Goal: Check status: Check status

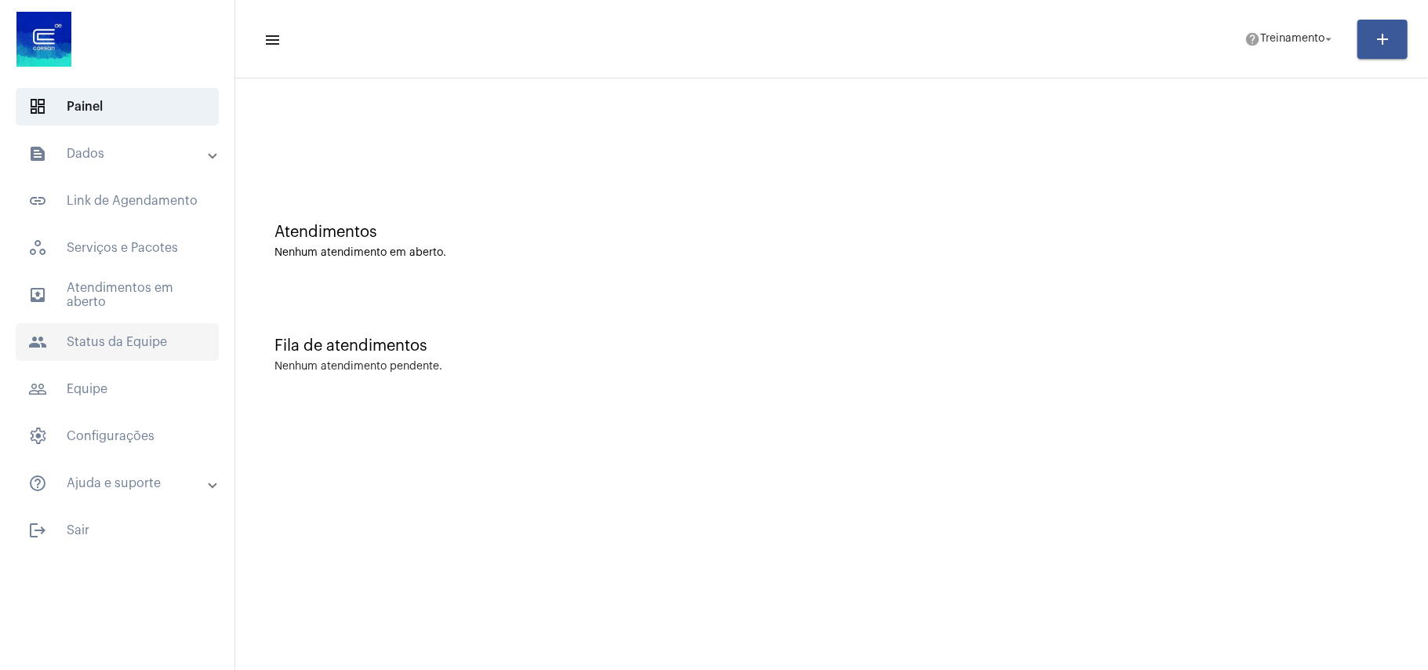
click at [105, 337] on span "people Status da Equipe" at bounding box center [117, 342] width 203 height 38
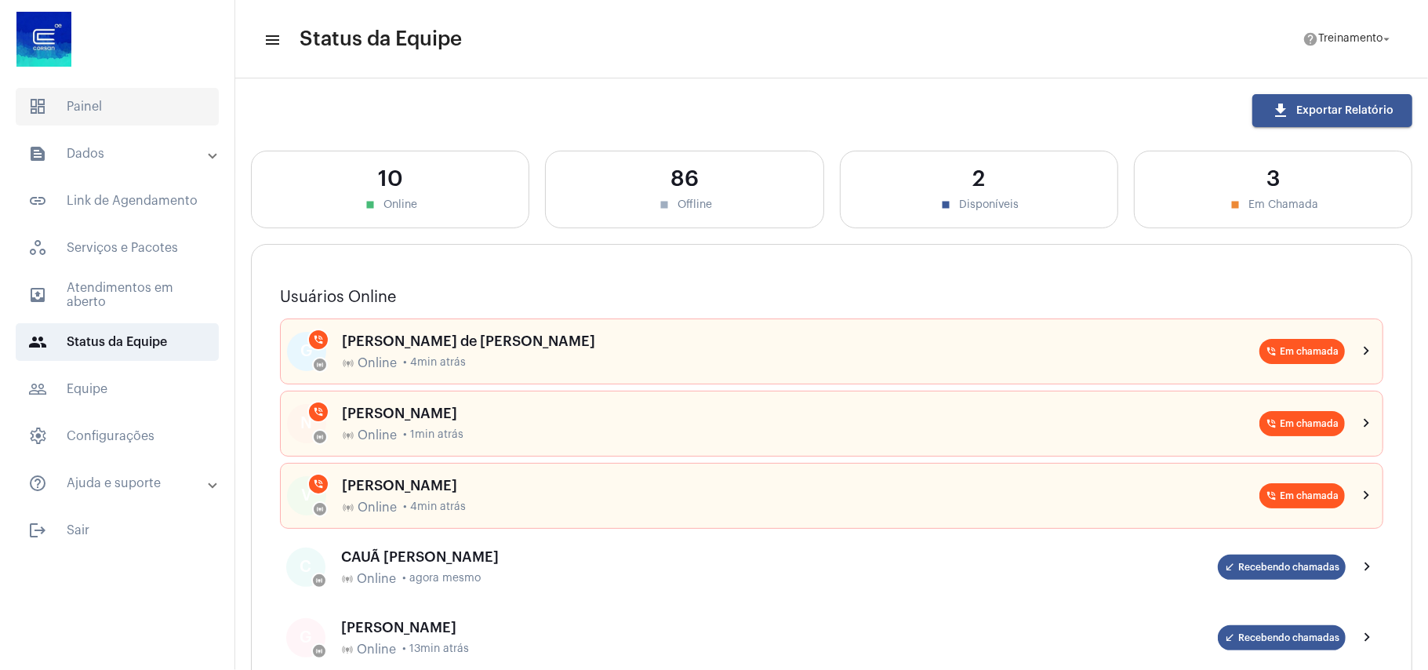
click at [102, 99] on span "dashboard Painel" at bounding box center [117, 107] width 203 height 38
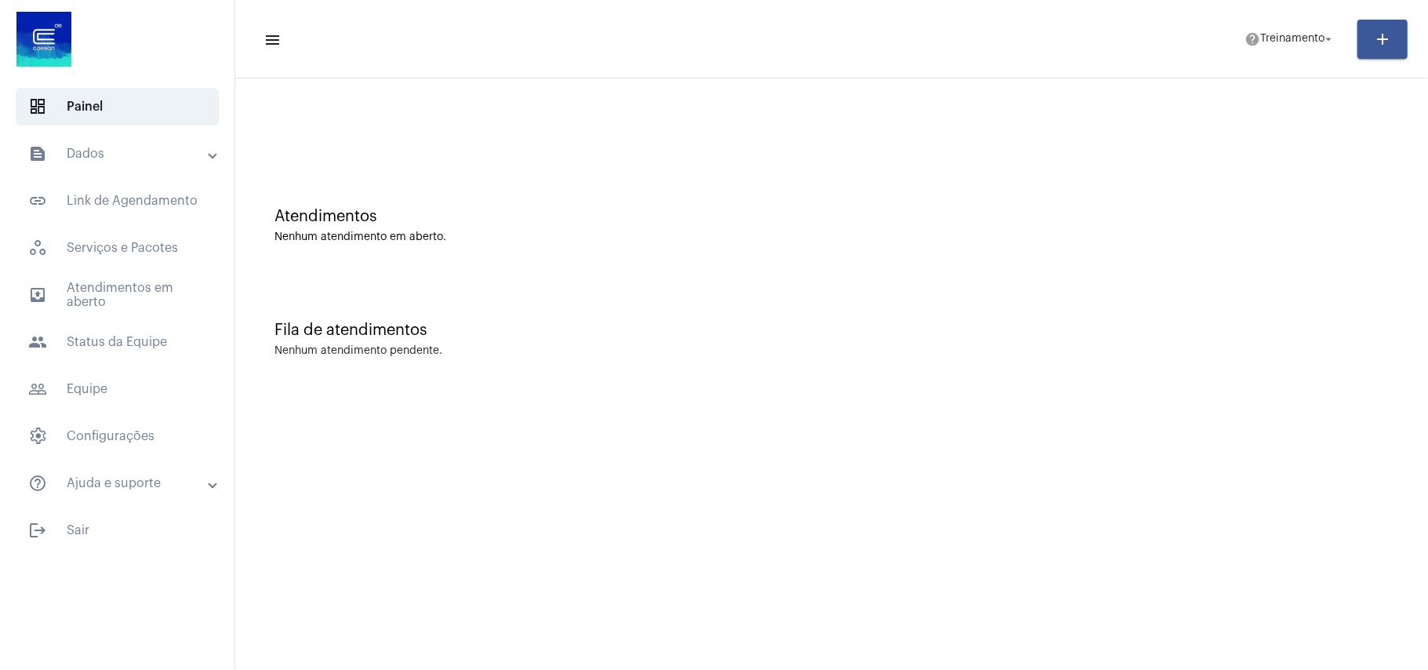
click at [104, 152] on mat-panel-title "text_snippet_outlined Dados" at bounding box center [118, 153] width 181 height 19
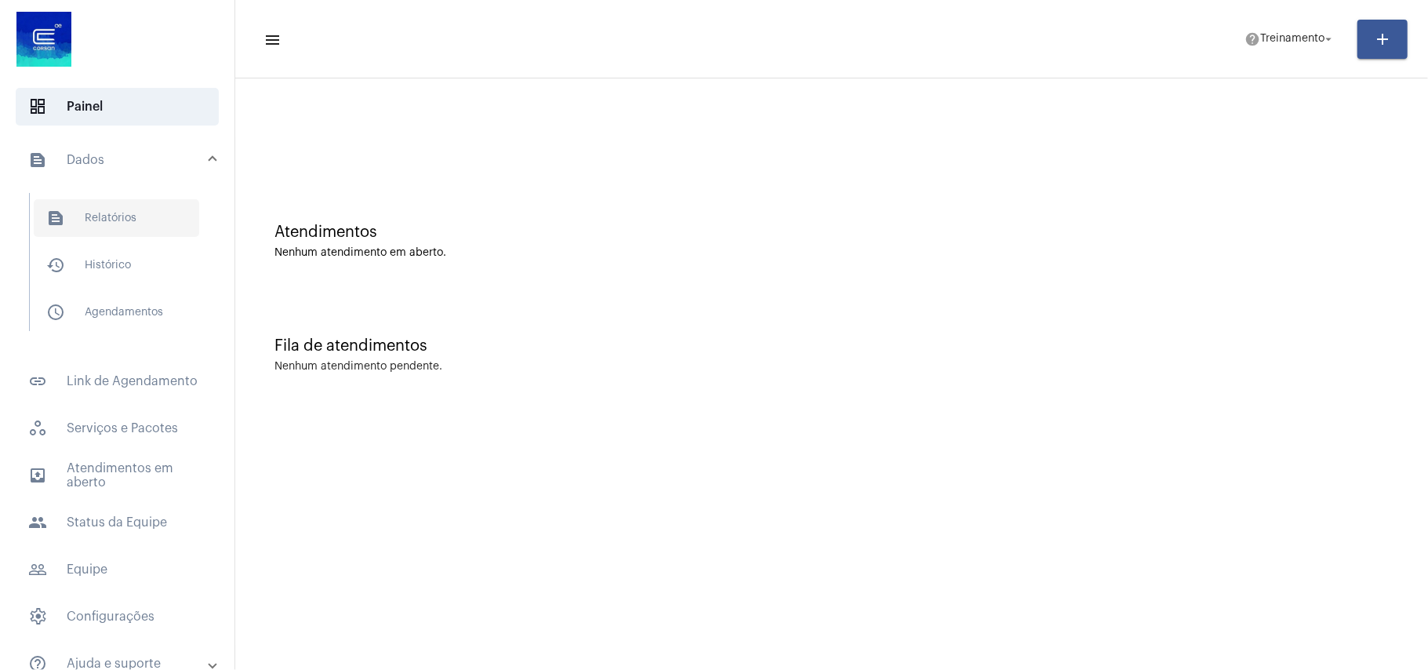
click at [127, 214] on span "text_snippet_outlined Relatórios" at bounding box center [116, 218] width 165 height 38
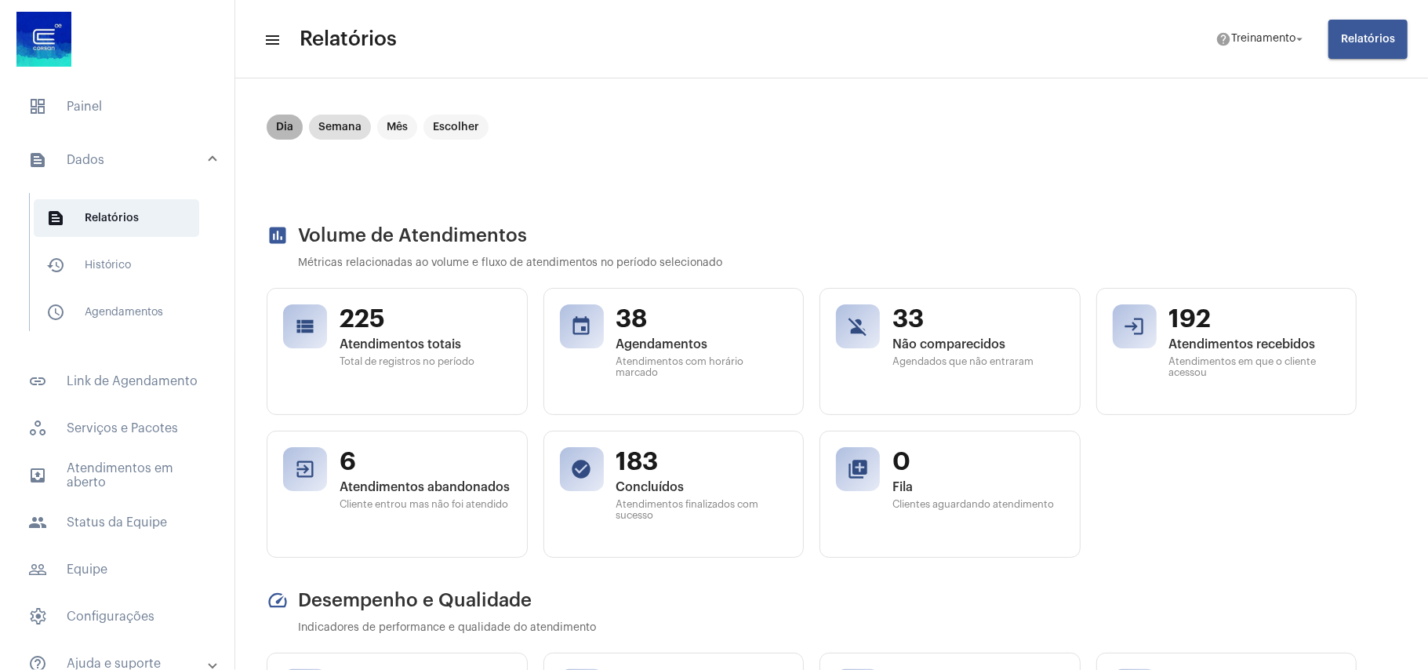
click at [286, 125] on mat-chip "Dia" at bounding box center [285, 126] width 36 height 25
drag, startPoint x: 94, startPoint y: 86, endPoint x: 102, endPoint y: 104, distance: 19.0
click at [94, 86] on mat-list "dashboard Painel text_snippet_outlined Dados text_snippet_outlined Relatórios h…" at bounding box center [117, 406] width 234 height 648
drag, startPoint x: 117, startPoint y: 111, endPoint x: 279, endPoint y: 94, distance: 163.2
click at [118, 111] on span "dashboard Painel" at bounding box center [117, 107] width 203 height 38
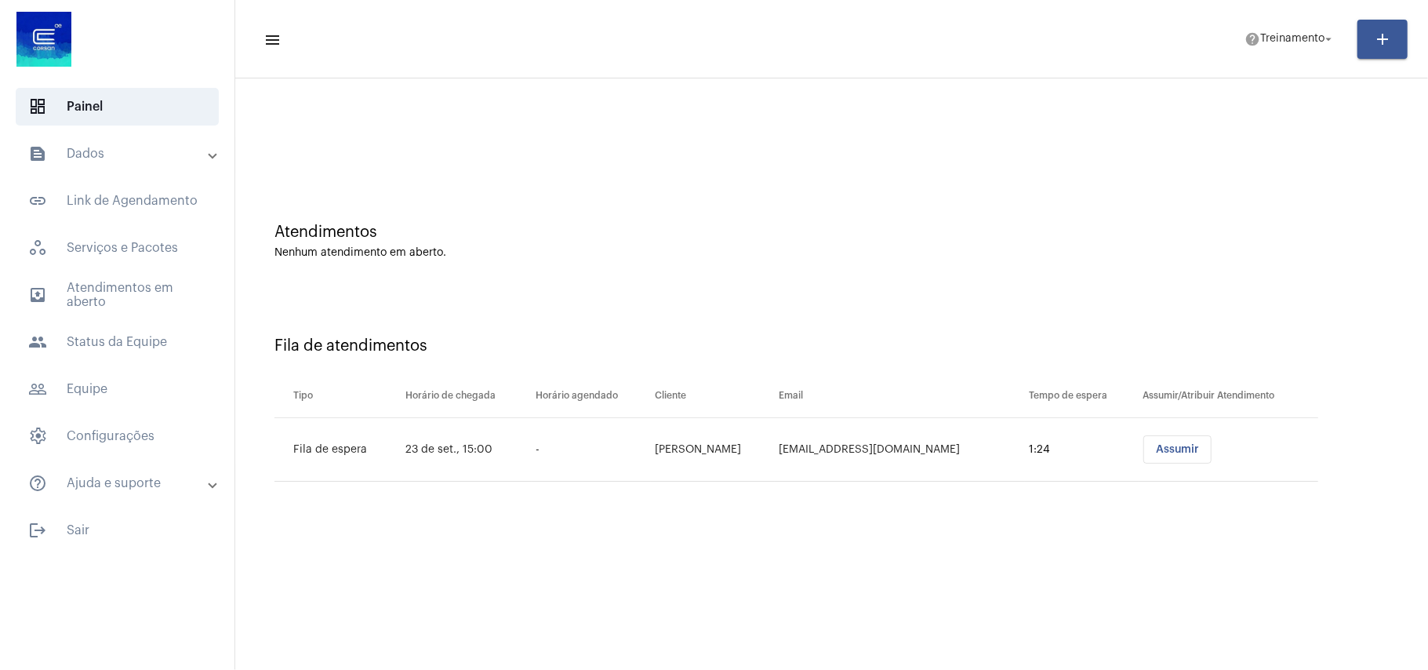
click at [869, 556] on mat-sidenav-content "menu help Treinamento arrow_drop_down add Atendimentos Nenhum atendimento em ab…" at bounding box center [831, 335] width 1193 height 670
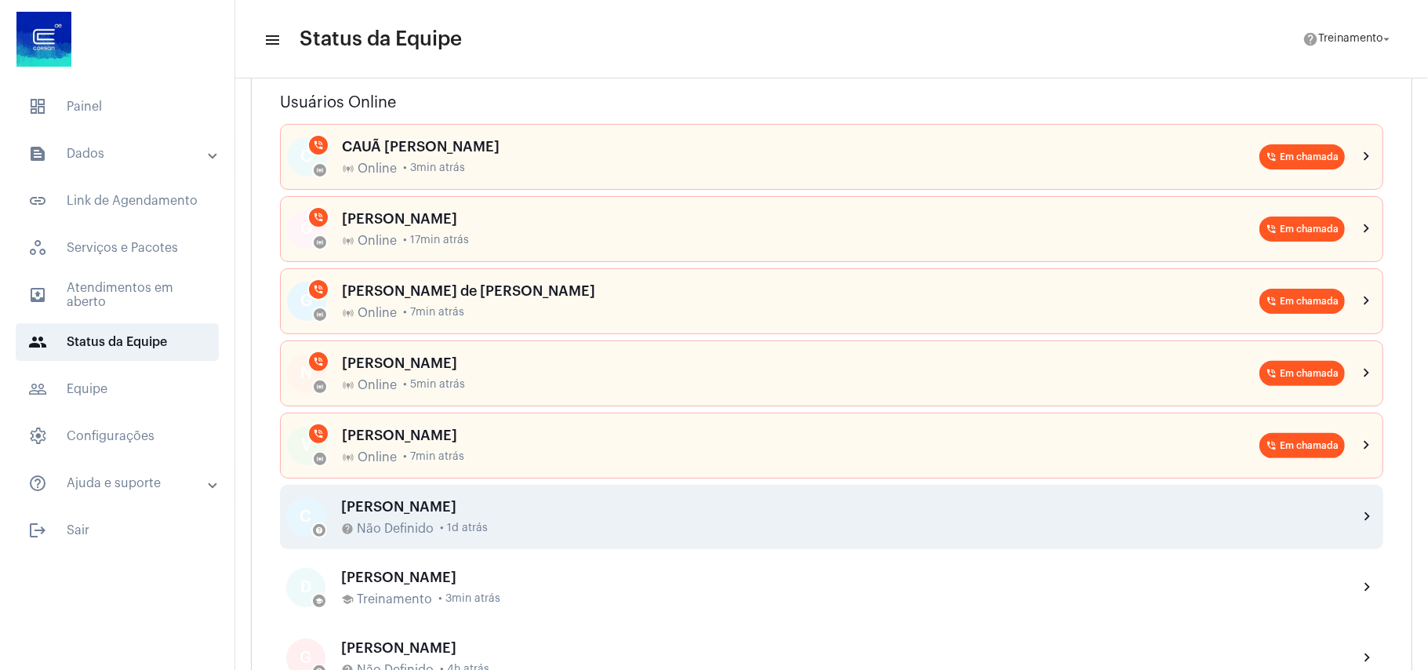
scroll to position [209, 0]
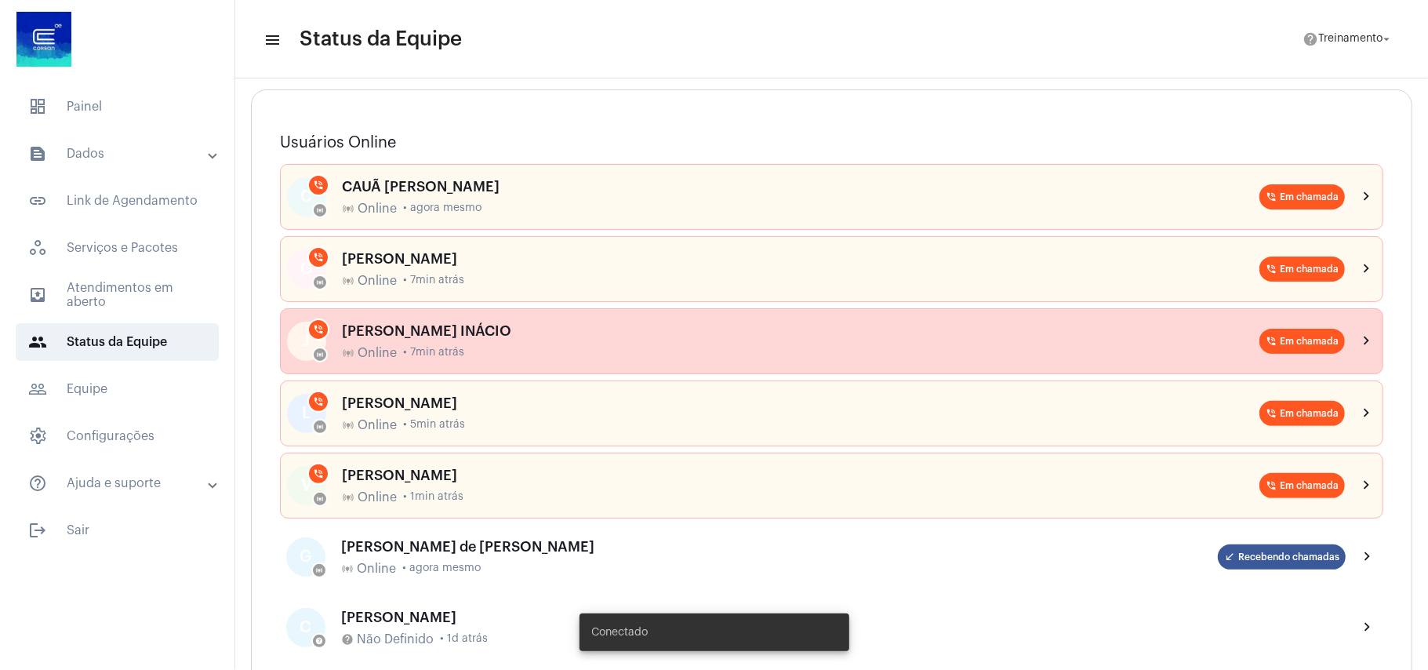
scroll to position [314, 0]
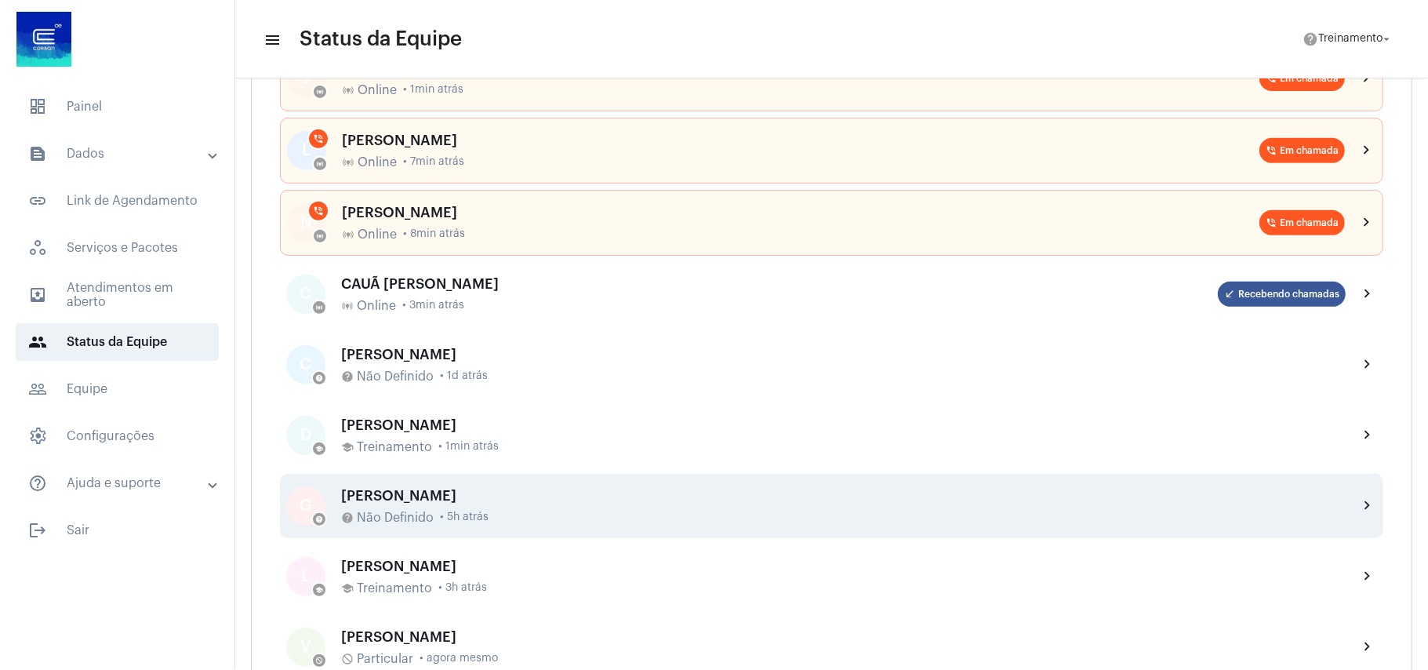
scroll to position [209, 0]
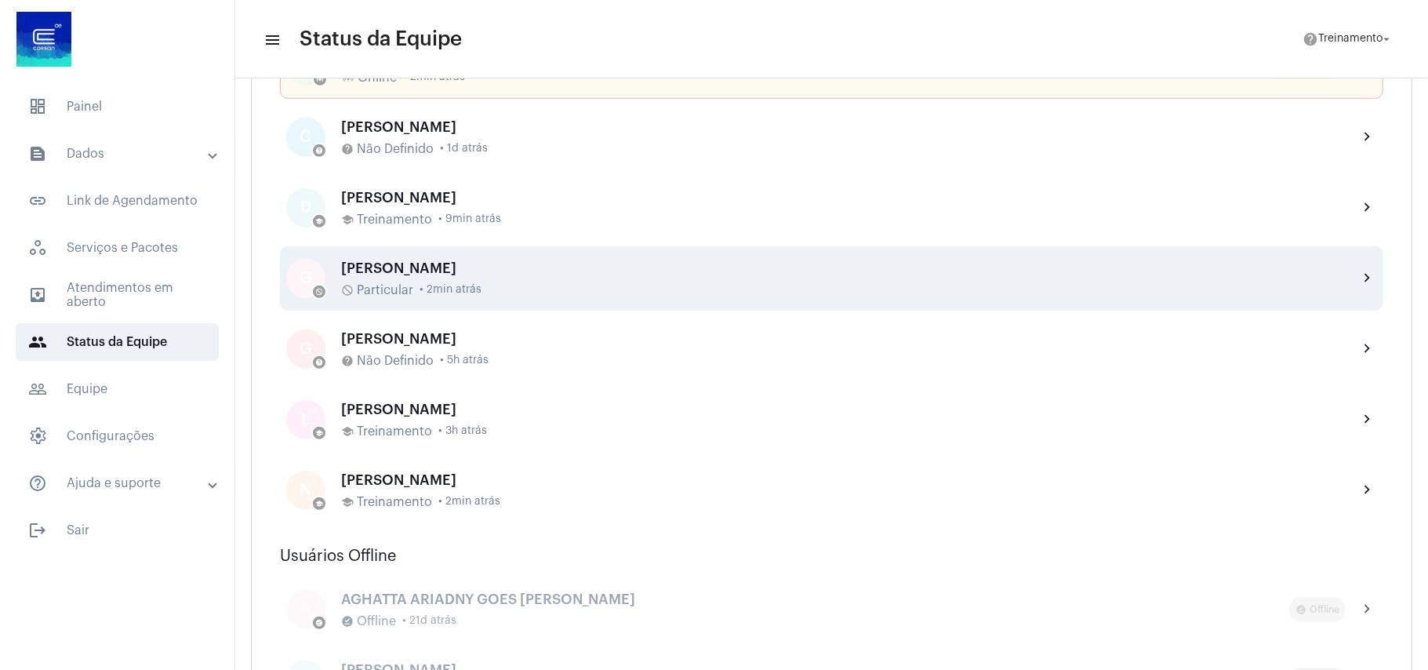
scroll to position [522, 0]
